Goal: Transaction & Acquisition: Subscribe to service/newsletter

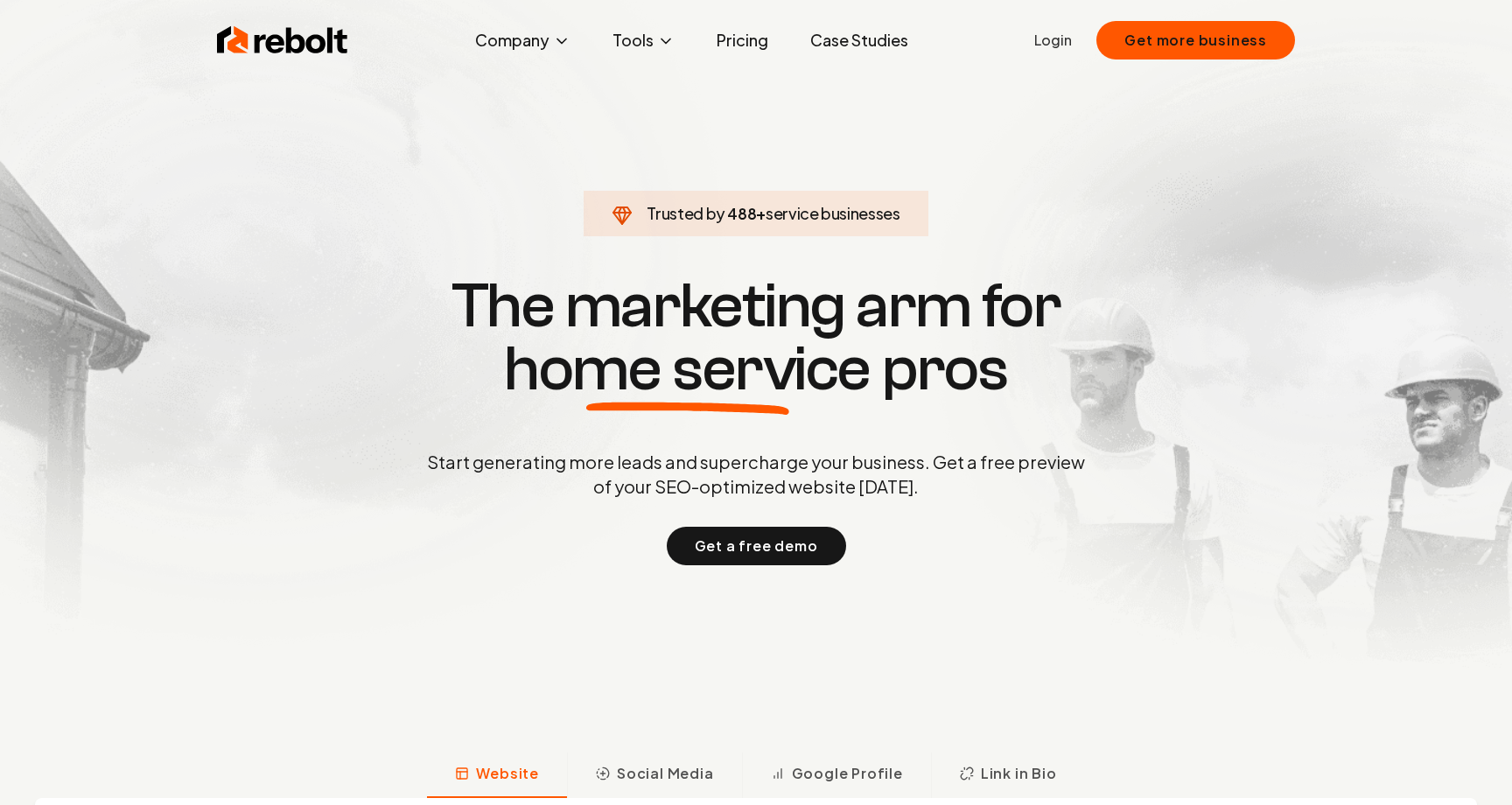
click at [1064, 47] on link "Login" at bounding box center [1053, 40] width 37 height 21
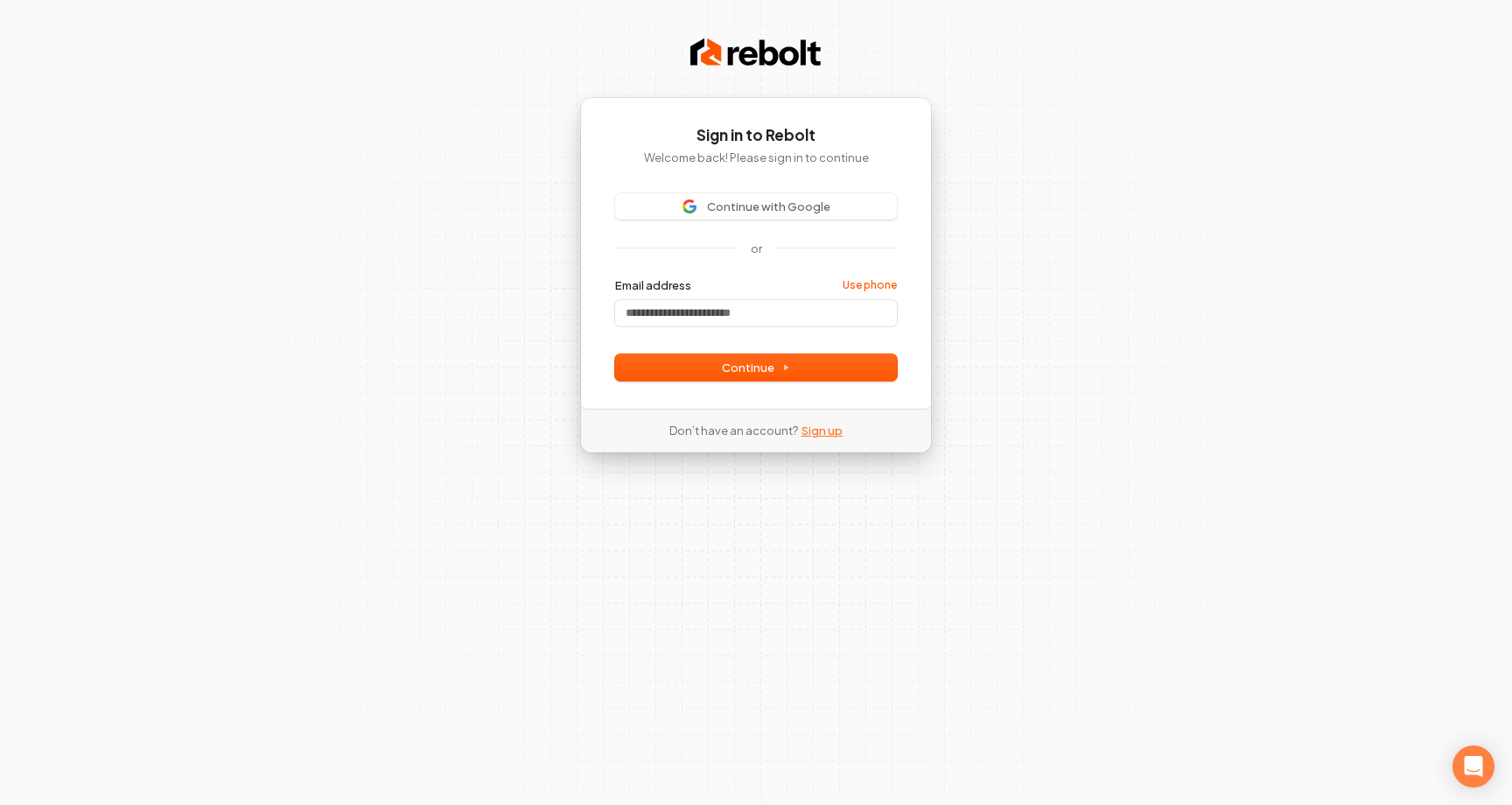
click at [830, 435] on link "Sign up" at bounding box center [822, 430] width 41 height 16
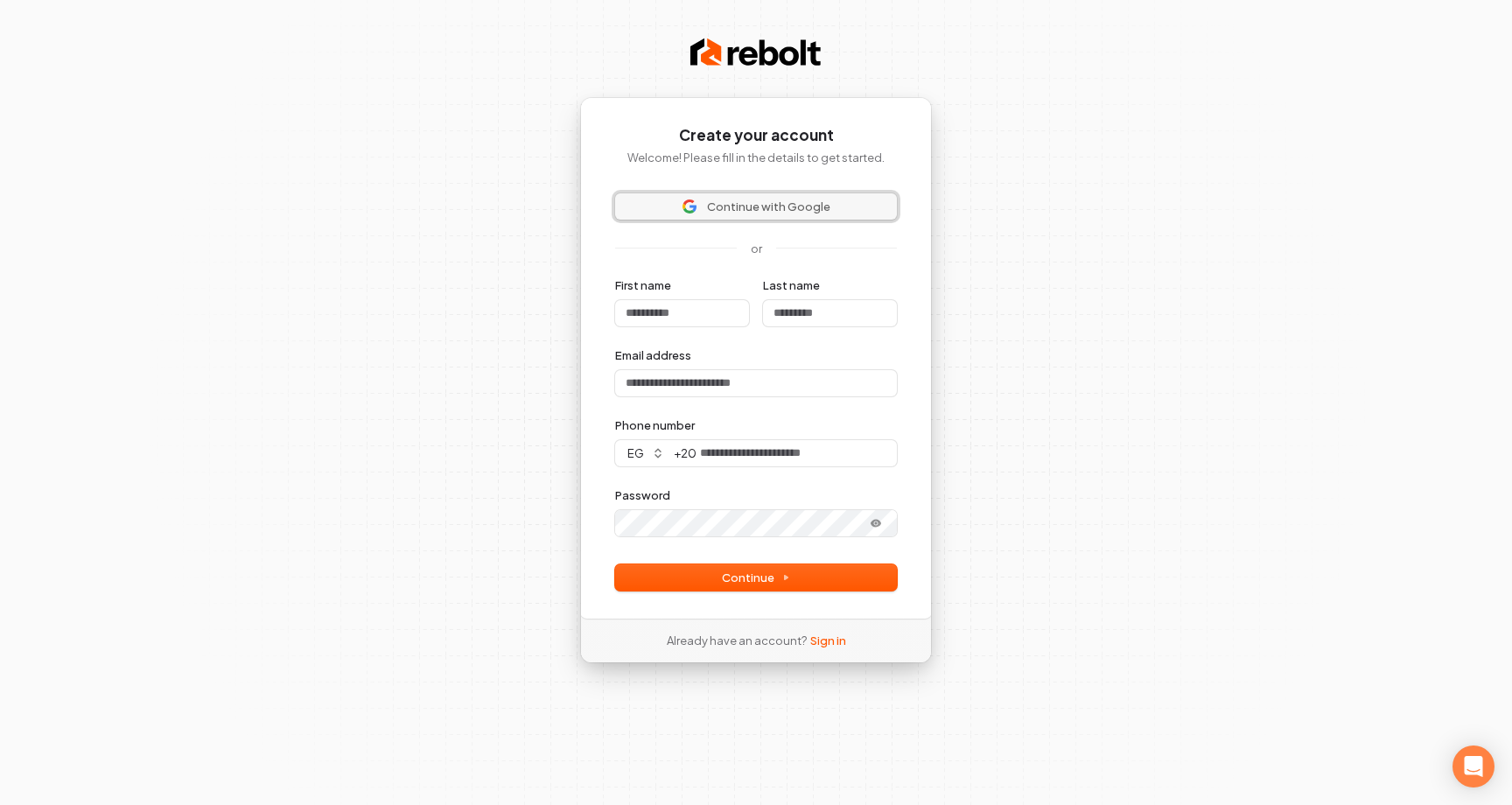
click at [804, 217] on button "Continue with Google" at bounding box center [756, 206] width 282 height 26
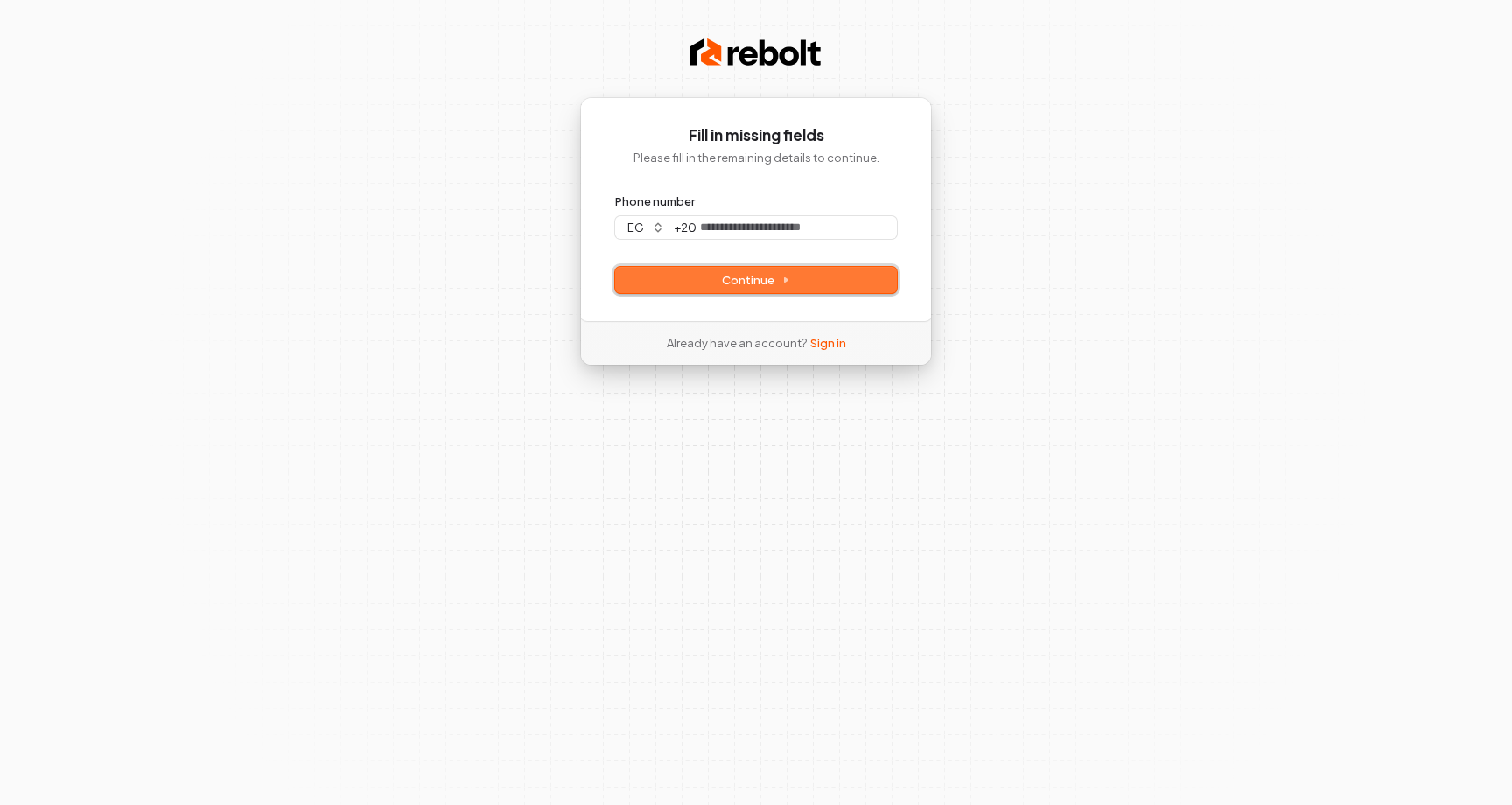
click at [796, 291] on button "Continue" at bounding box center [756, 280] width 282 height 26
click at [828, 350] on link "Sign in" at bounding box center [828, 343] width 36 height 16
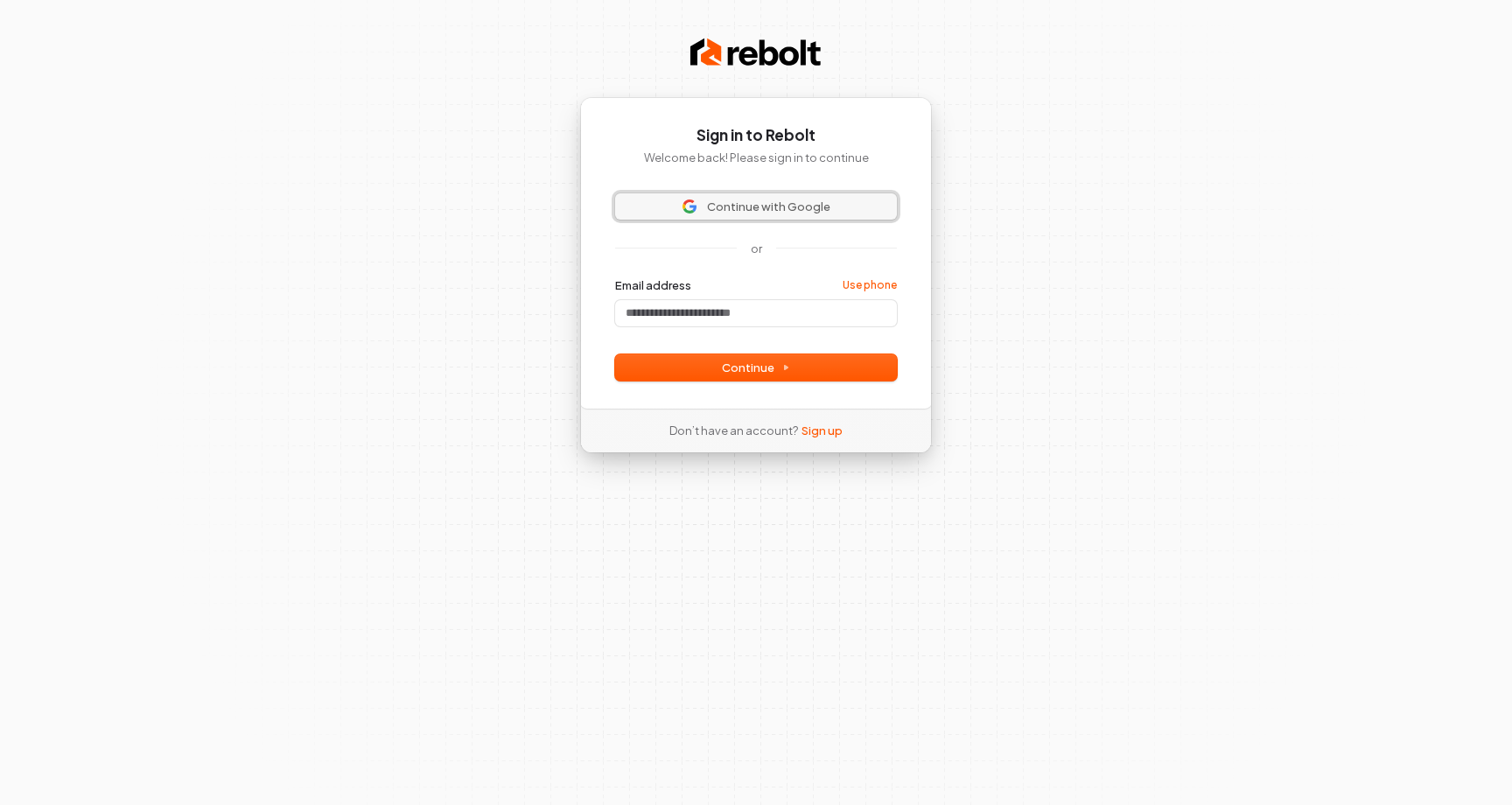
click at [724, 205] on span "Continue with Google" at bounding box center [769, 206] width 124 height 16
